Goal: Ask a question

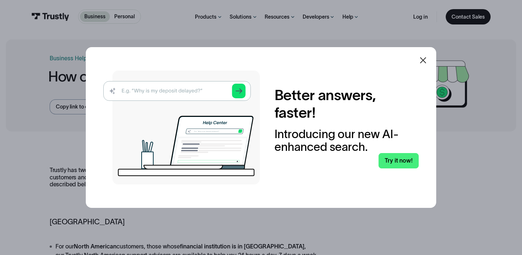
click at [424, 60] on icon at bounding box center [423, 60] width 9 height 9
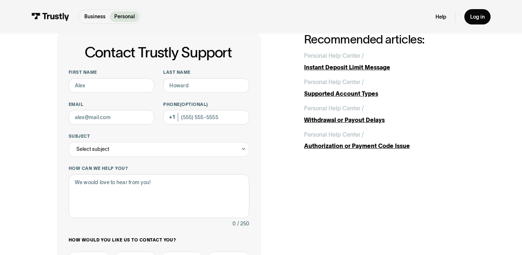
scroll to position [31, 0]
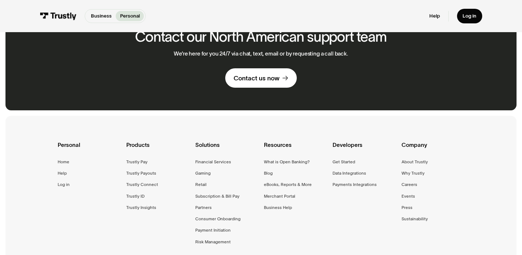
scroll to position [484, 0]
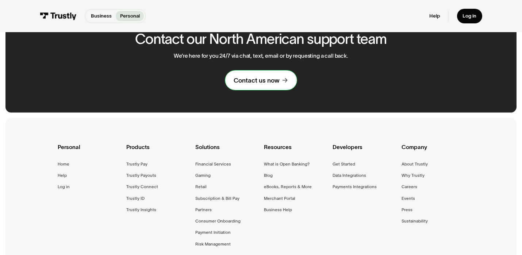
click at [278, 77] on div "Contact us now" at bounding box center [257, 80] width 46 height 8
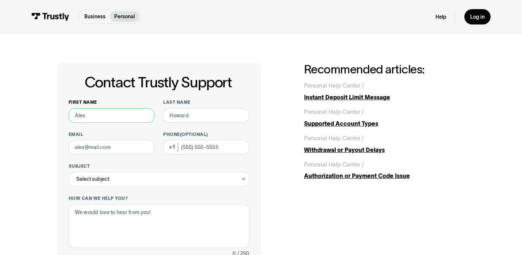
click at [113, 109] on input "First name" at bounding box center [112, 115] width 86 height 15
type input "Esther"
click at [176, 113] on input "Last name" at bounding box center [206, 115] width 86 height 15
type input "Walton"
click at [123, 151] on input "Email" at bounding box center [112, 147] width 86 height 15
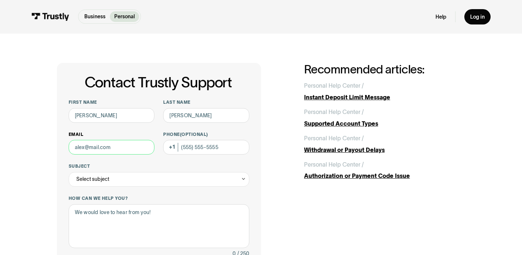
type input "esthergwalton@gmail.com"
click at [192, 149] on input "Phone (Optional)" at bounding box center [206, 147] width 86 height 15
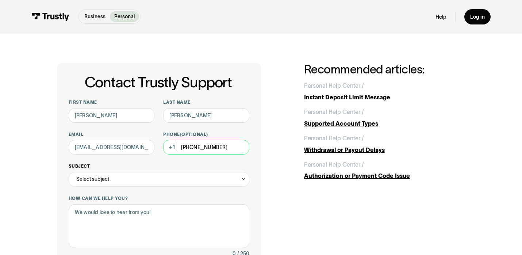
type input "(813) 957-7585"
click at [154, 179] on div "Select subject" at bounding box center [159, 179] width 181 height 15
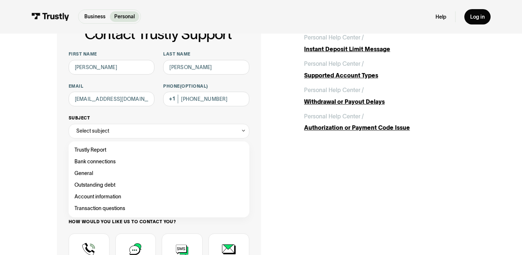
scroll to position [49, 0]
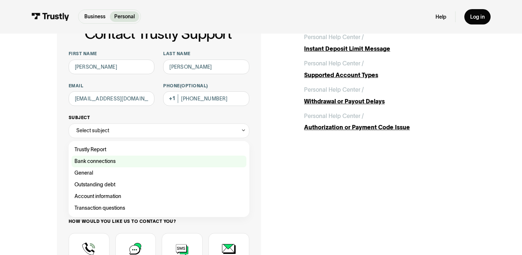
click at [118, 162] on div "Contact Trustly Support" at bounding box center [159, 162] width 175 height 12
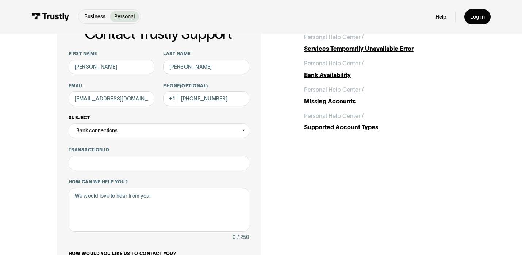
click at [135, 134] on div "Bank connections" at bounding box center [159, 130] width 181 height 15
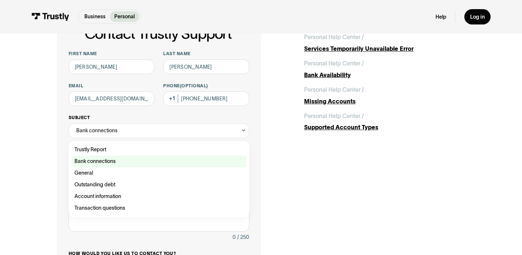
click at [91, 166] on label "Bank connections" at bounding box center [159, 162] width 175 height 12
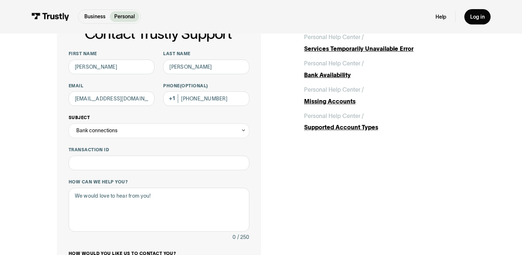
click at [115, 128] on div "Bank connections" at bounding box center [96, 130] width 41 height 9
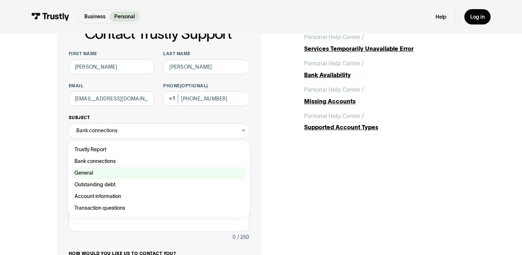
click at [98, 171] on div "Contact Trustly Support" at bounding box center [159, 173] width 175 height 12
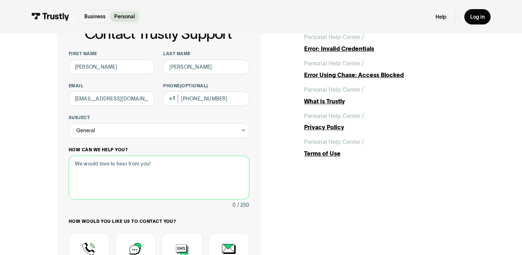
click at [127, 164] on textarea "How can we help you?" at bounding box center [159, 178] width 181 height 44
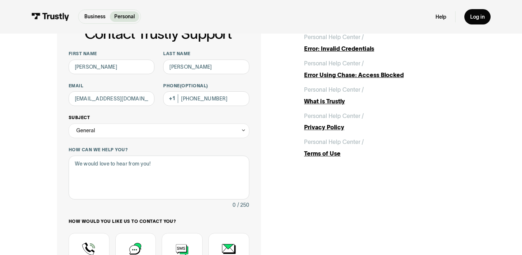
click at [132, 135] on div "General" at bounding box center [159, 130] width 181 height 15
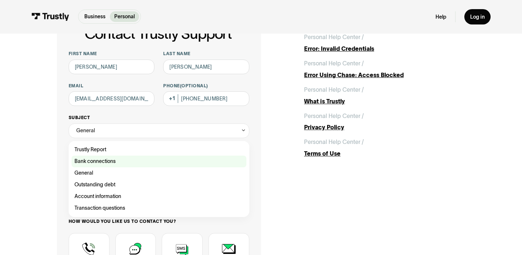
click at [104, 160] on div "Contact Trustly Support" at bounding box center [159, 162] width 175 height 12
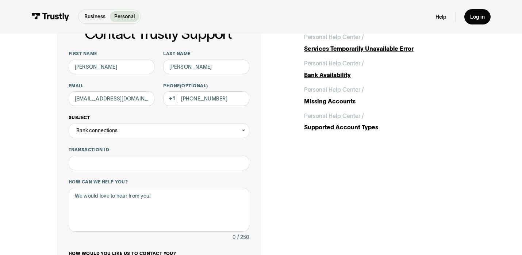
click at [156, 133] on div "Bank connections" at bounding box center [159, 130] width 181 height 15
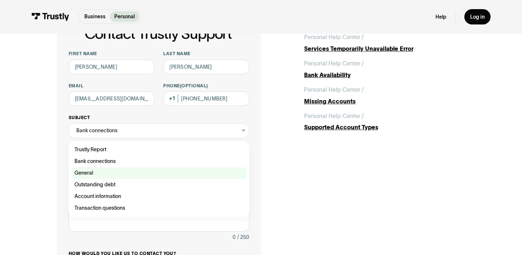
click at [121, 175] on div "Contact Trustly Support" at bounding box center [159, 173] width 175 height 12
type input "*******"
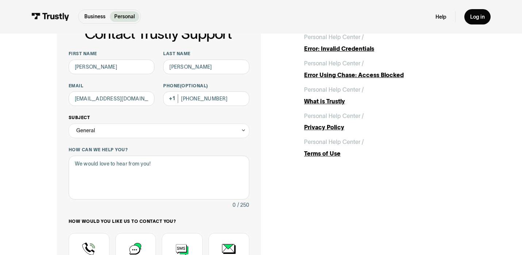
click at [109, 126] on div "General" at bounding box center [159, 130] width 181 height 15
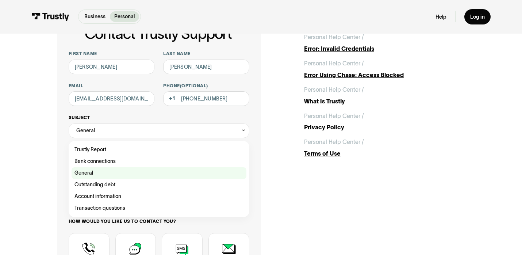
click at [89, 171] on div "Contact Trustly Support" at bounding box center [159, 173] width 175 height 12
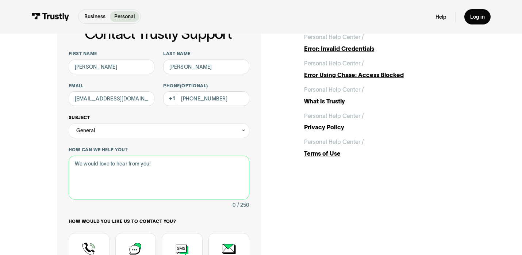
click at [89, 171] on textarea "How can we help you?" at bounding box center [159, 178] width 181 height 44
type textarea "A"
